Goal: Find specific fact

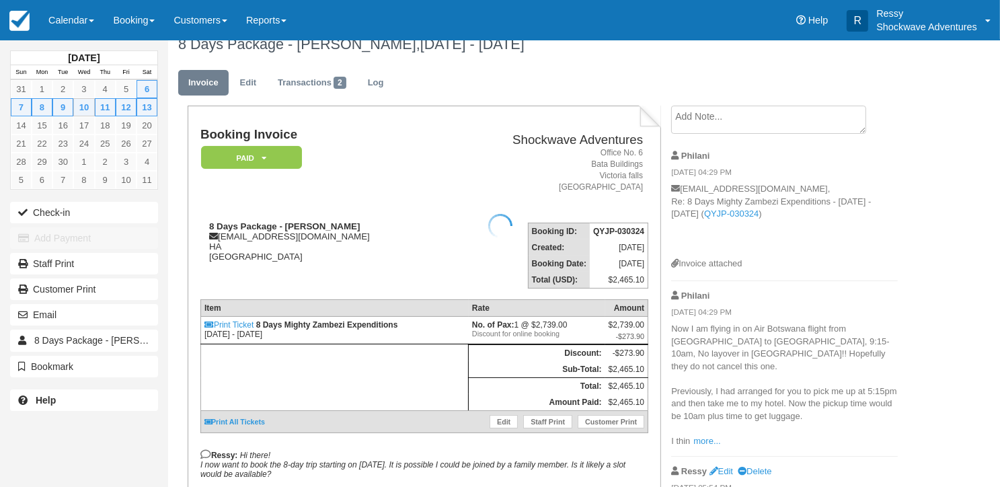
scroll to position [134, 0]
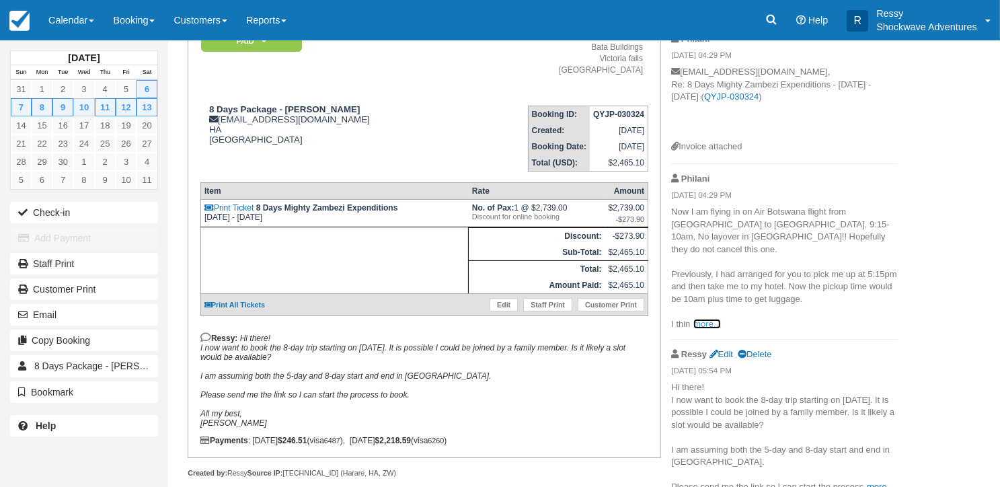
click at [713, 319] on link "more..." at bounding box center [706, 324] width 27 height 10
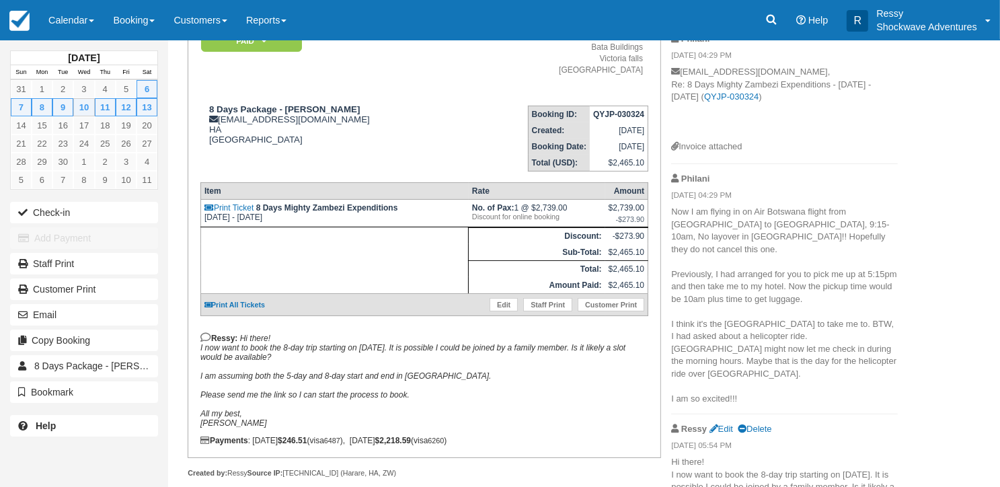
scroll to position [199, 0]
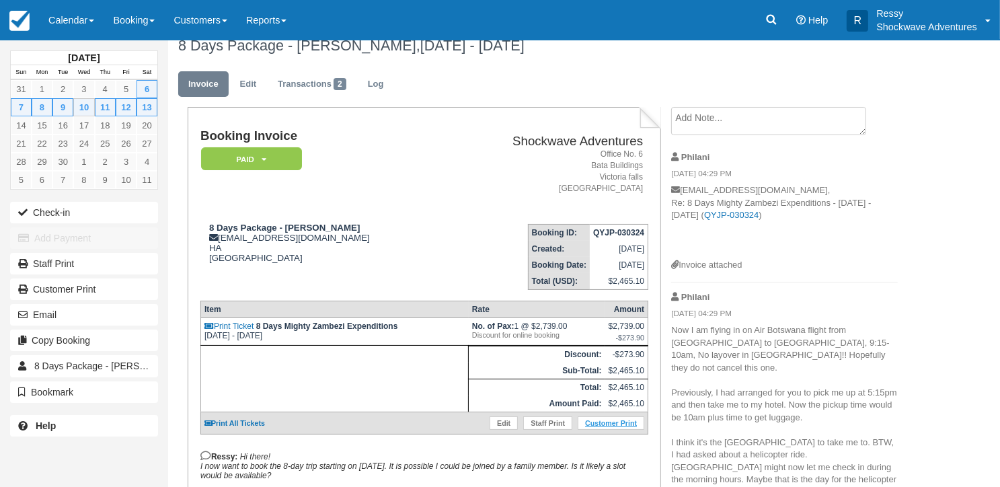
scroll to position [0, 0]
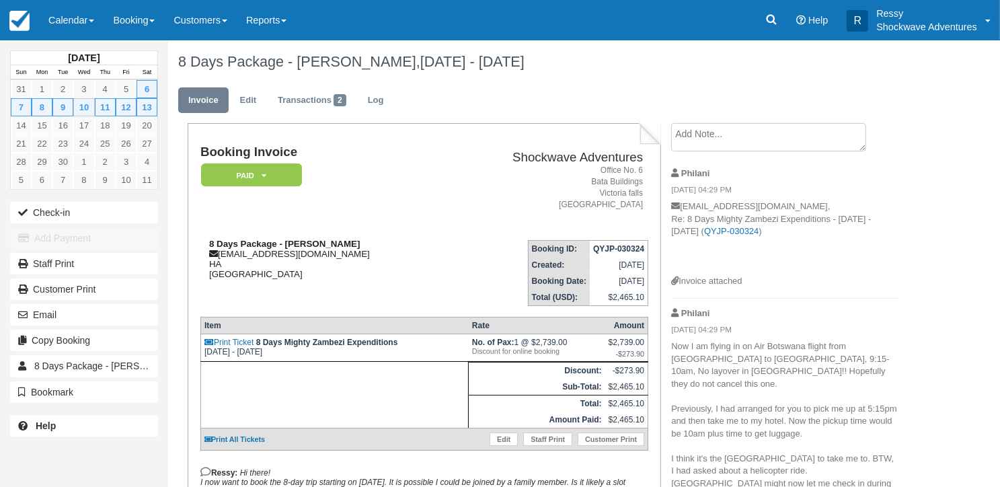
click at [216, 257] on icon at bounding box center [213, 253] width 9 height 9
drag, startPoint x: 473, startPoint y: 158, endPoint x: 467, endPoint y: 161, distance: 6.9
drag, startPoint x: 467, startPoint y: 161, endPoint x: 347, endPoint y: 247, distance: 147.0
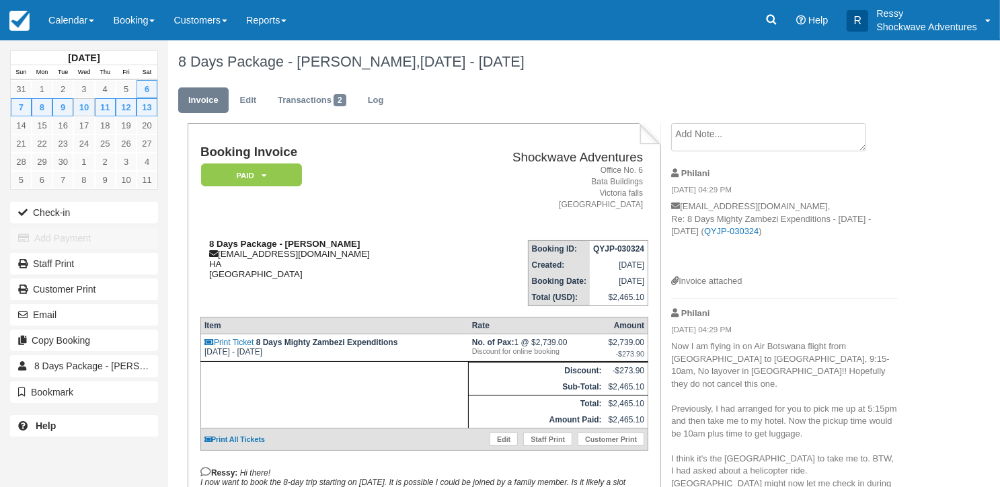
click at [372, 243] on div "8 Days Package - [PERSON_NAME] [PERSON_NAME][EMAIL_ADDRESS][DOMAIN_NAME] HA [GE…" at bounding box center [322, 259] width 244 height 40
drag, startPoint x: 223, startPoint y: 252, endPoint x: 336, endPoint y: 274, distance: 114.5
click at [336, 274] on div "8 Days Package - [PERSON_NAME] [PERSON_NAME][EMAIL_ADDRESS][DOMAIN_NAME] HA [GE…" at bounding box center [322, 259] width 244 height 40
click at [339, 272] on div "8 Days Package - [PERSON_NAME] [PERSON_NAME][EMAIL_ADDRESS][DOMAIN_NAME] HA [GE…" at bounding box center [322, 259] width 244 height 40
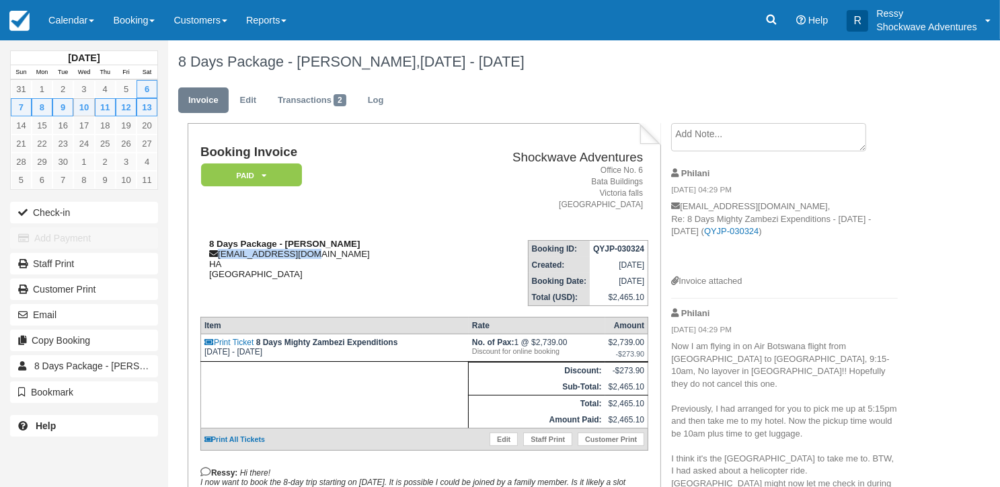
drag, startPoint x: 218, startPoint y: 250, endPoint x: 311, endPoint y: 257, distance: 93.0
click at [311, 257] on div "8 Days Package - [PERSON_NAME] [PERSON_NAME][EMAIL_ADDRESS][DOMAIN_NAME] HA [GE…" at bounding box center [322, 259] width 244 height 40
copy div "[EMAIL_ADDRESS][DOMAIN_NAME]"
